Goal: Navigation & Orientation: Find specific page/section

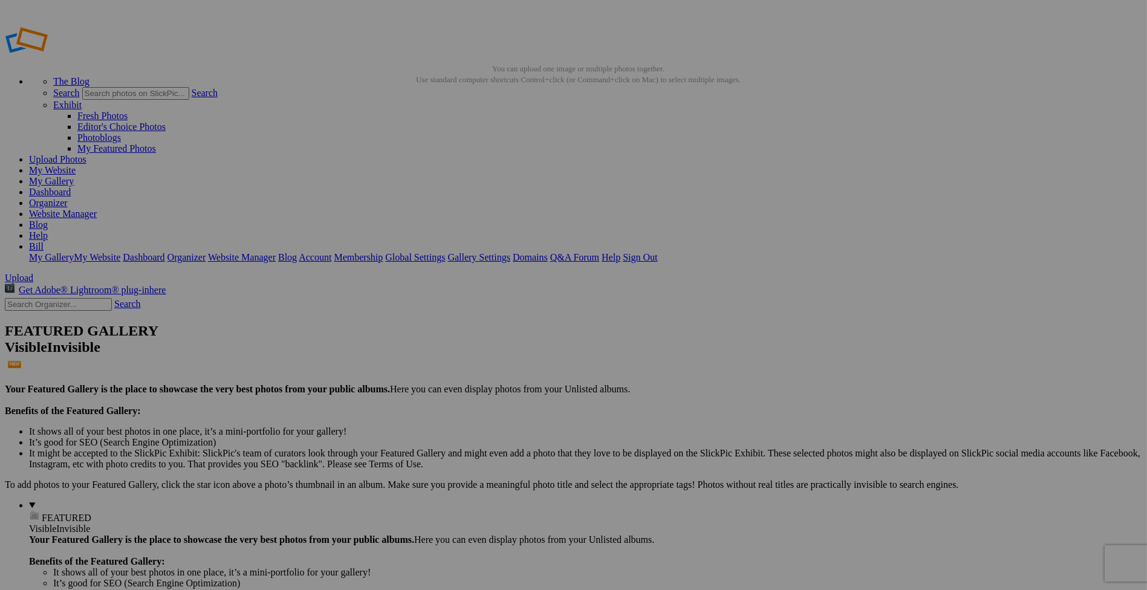
click at [71, 187] on link "Dashboard" at bounding box center [50, 192] width 42 height 10
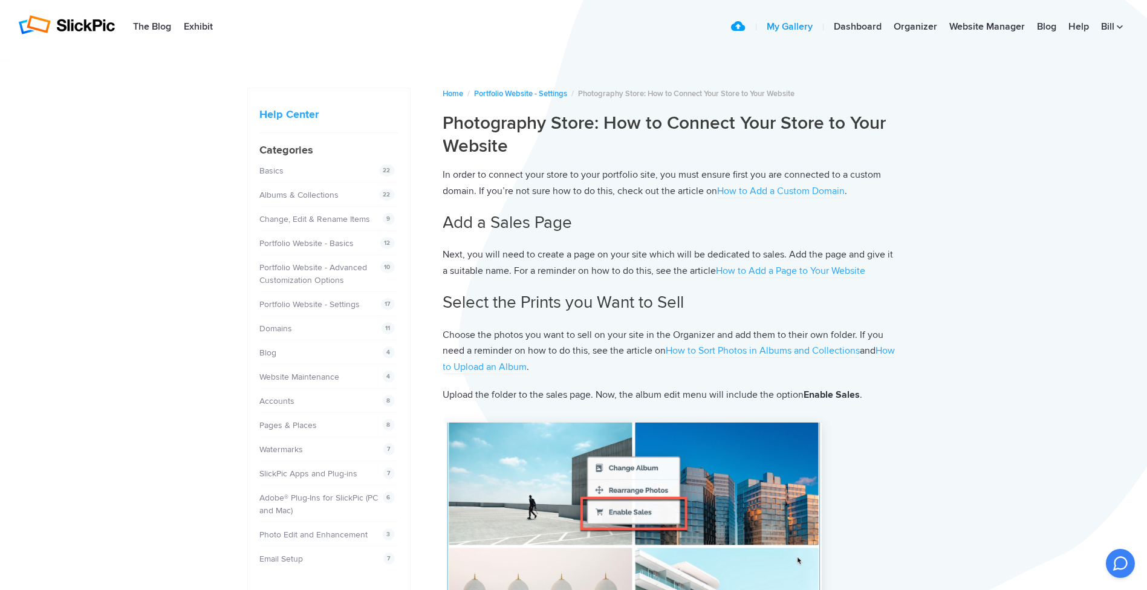
click at [799, 28] on link "My Gallery" at bounding box center [789, 27] width 58 height 24
click at [857, 25] on link "Dashboard" at bounding box center [858, 27] width 60 height 24
